Goal: Find specific page/section: Find specific page/section

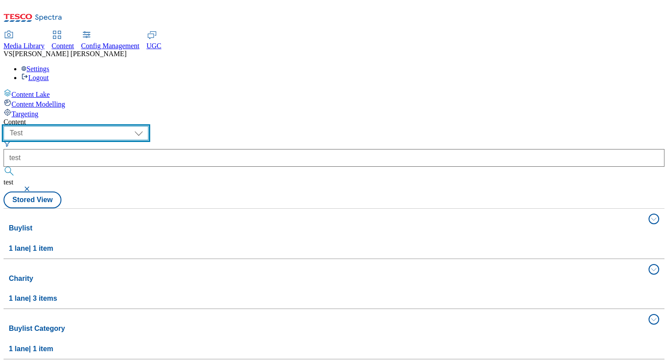
click at [148, 126] on select "dotcom-cz dotcom-hu dotcom-sk fnf-uk ghs-roi ghs-uk group-comms ighs-cz ighs-hu…" at bounding box center [76, 133] width 145 height 14
select select "ighs-sk"
click at [115, 126] on select "dotcom-cz dotcom-hu dotcom-sk fnf-uk ghs-roi ghs-uk group-comms ighs-cz ighs-hu…" at bounding box center [76, 133] width 145 height 14
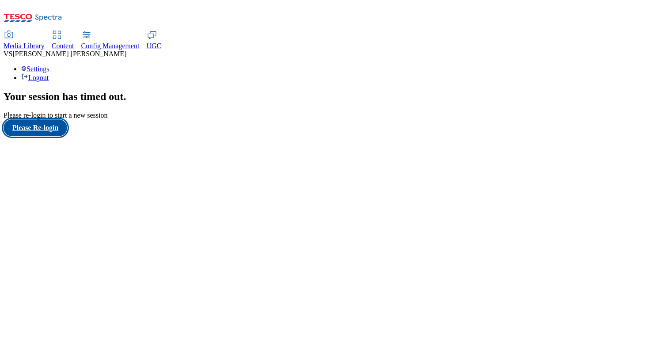
click at [67, 136] on button "Please Re-login" at bounding box center [36, 127] width 64 height 17
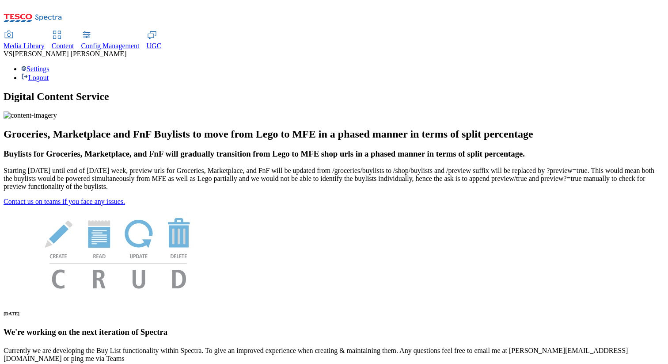
click at [74, 42] on span "Content" at bounding box center [63, 46] width 23 height 8
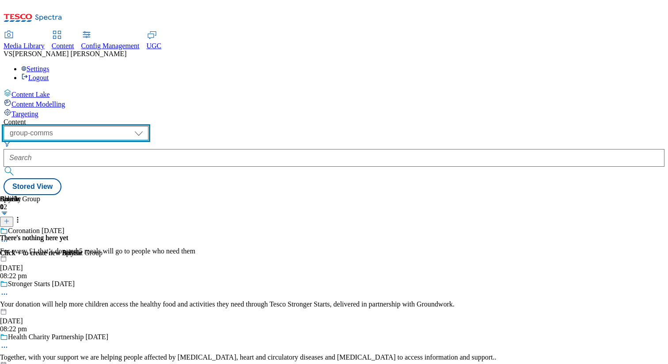
click at [148, 126] on select "dotcom-cz dotcom-hu dotcom-sk fnf-uk ghs-roi ghs-uk group-comms ighs-cz ighs-hu…" at bounding box center [76, 133] width 145 height 14
click at [115, 126] on select "dotcom-cz dotcom-hu dotcom-sk fnf-uk ghs-roi ghs-uk group-comms ighs-cz ighs-hu…" at bounding box center [76, 133] width 145 height 14
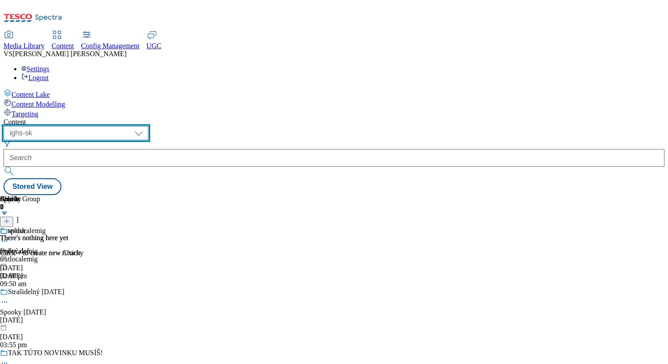
click at [148, 126] on select "dotcom-cz dotcom-hu dotcom-sk fnf-uk ghs-roi ghs-uk group-comms ighs-cz ighs-hu…" at bounding box center [76, 133] width 145 height 14
click at [115, 126] on select "dotcom-cz dotcom-hu dotcom-sk fnf-uk ghs-roi ghs-uk group-comms ighs-cz ighs-hu…" at bounding box center [76, 133] width 145 height 14
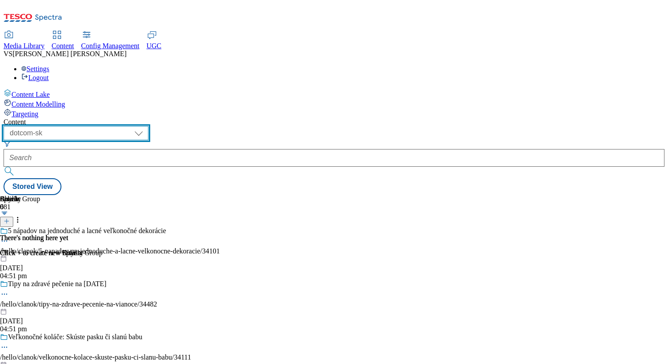
click at [148, 126] on select "dotcom-cz dotcom-hu dotcom-sk fnf-uk ghs-roi ghs-uk group-comms ighs-cz ighs-hu…" at bounding box center [76, 133] width 145 height 14
select select "ighs-sk"
click at [115, 126] on select "dotcom-cz dotcom-hu dotcom-sk fnf-uk ghs-roi ghs-uk group-comms ighs-cz ighs-hu…" at bounding box center [76, 133] width 145 height 14
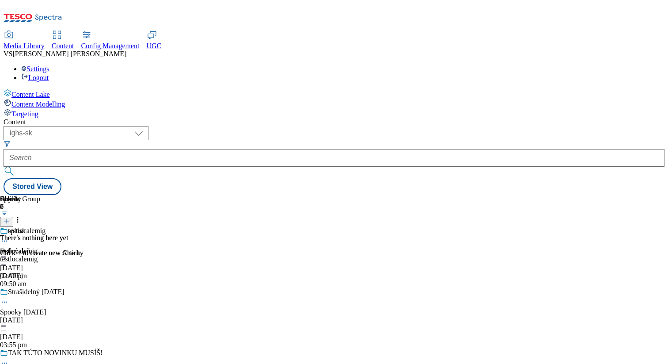
click at [164, 227] on div "testlocalemig testlocalemig testlocalemig 24 Sept 2025 09:50 am" at bounding box center [82, 257] width 164 height 61
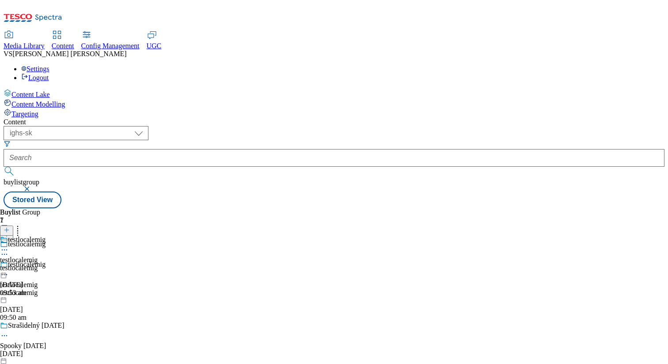
click at [164, 350] on div "halloween" at bounding box center [82, 354] width 164 height 8
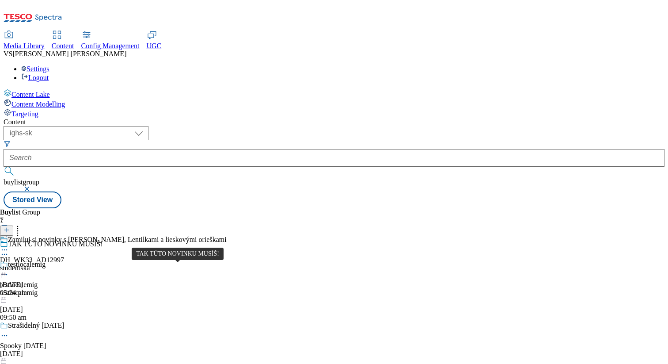
scroll to position [128, 0]
